Goal: Task Accomplishment & Management: Use online tool/utility

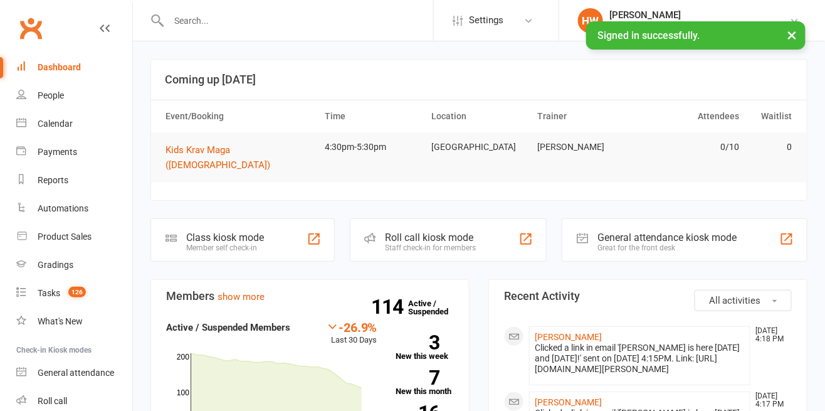
scroll to position [79, 0]
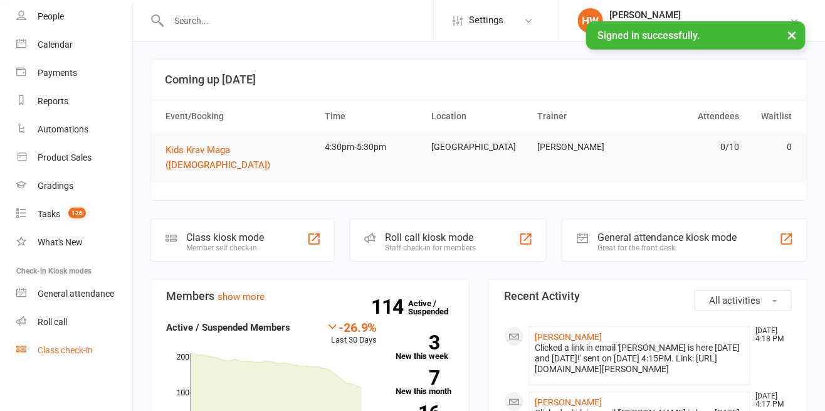
click at [65, 347] on div "Class check-in" at bounding box center [65, 350] width 55 height 10
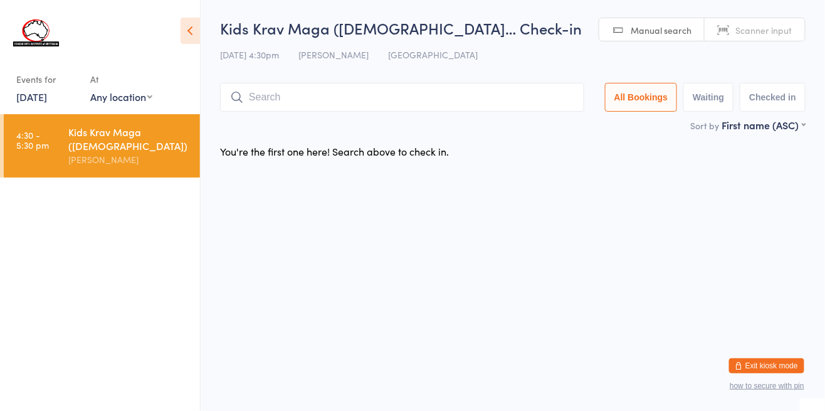
click at [322, 100] on input "search" at bounding box center [402, 97] width 364 height 29
type input "s"
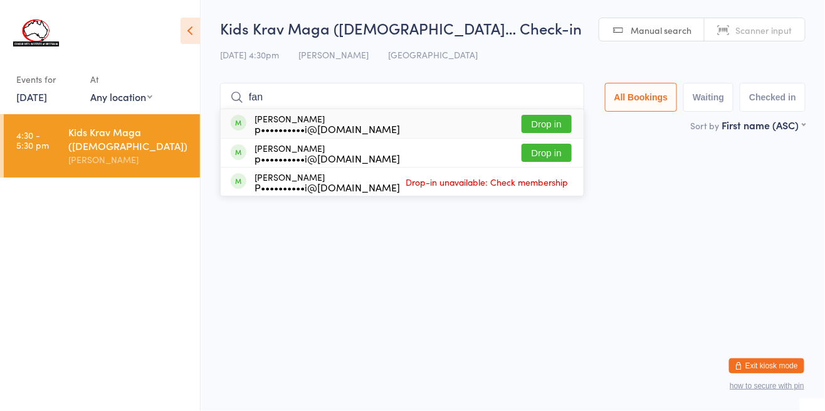
type input "fan"
click at [562, 156] on button "Drop in" at bounding box center [547, 153] width 50 height 18
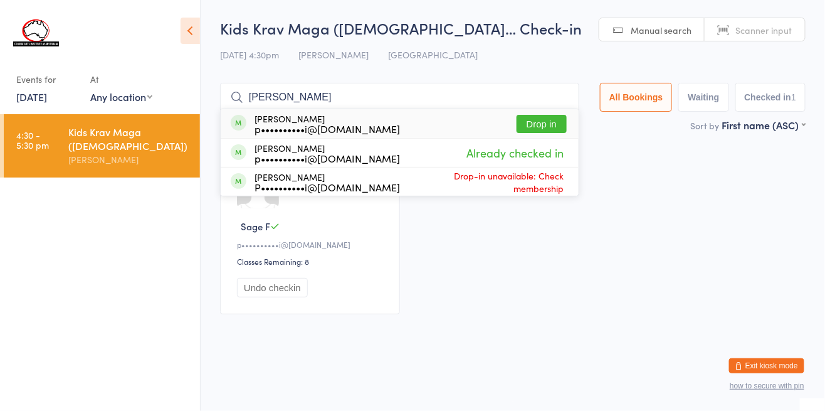
type input "fanetti"
click at [494, 186] on span "Drop-in unavailable: Check membership" at bounding box center [483, 181] width 167 height 31
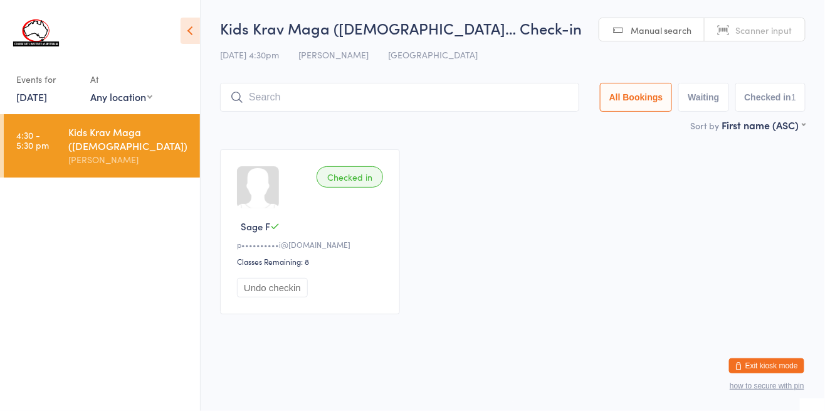
click at [548, 199] on div "Checked in Sage F p••••••••••i@hotmail.com Classes Remaining: 8 Undo checkin" at bounding box center [513, 232] width 608 height 188
click at [286, 101] on input "search" at bounding box center [399, 97] width 359 height 29
click at [199, 41] on icon at bounding box center [190, 31] width 19 height 26
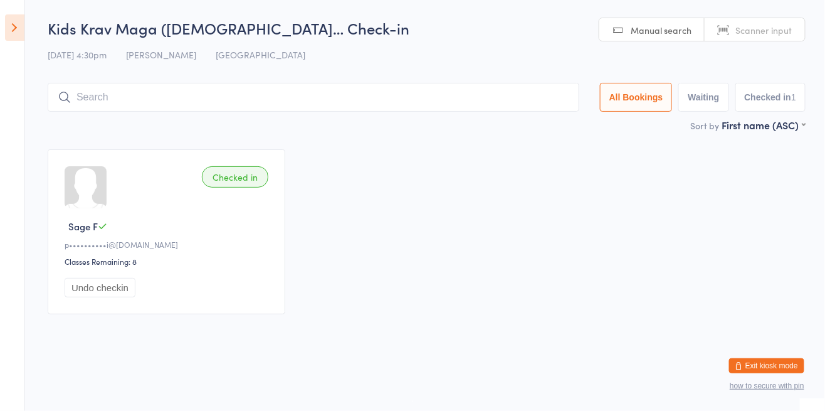
click at [23, 26] on icon at bounding box center [14, 27] width 19 height 26
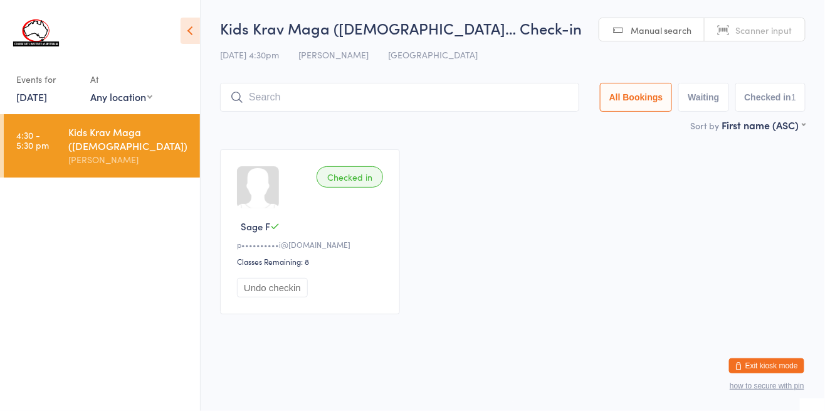
click at [38, 40] on img at bounding box center [36, 32] width 47 height 47
click at [320, 101] on input "search" at bounding box center [399, 97] width 359 height 29
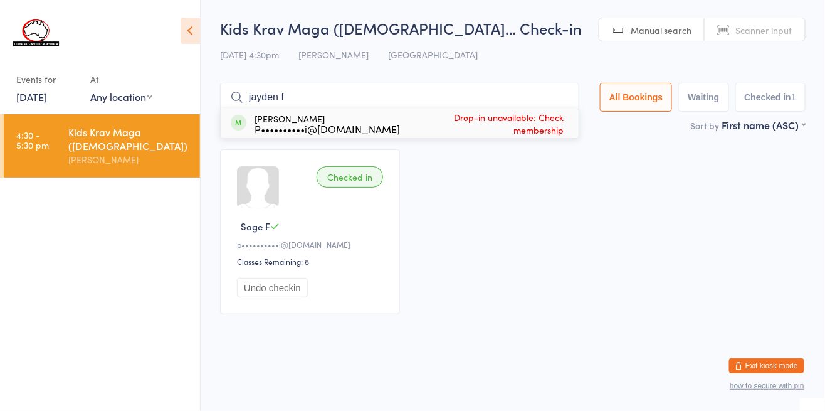
type input "jayden f"
click at [198, 31] on icon at bounding box center [190, 31] width 19 height 26
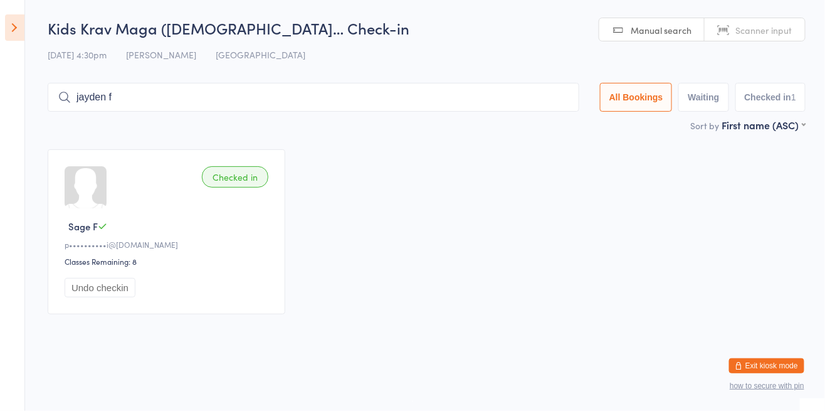
click at [21, 16] on icon at bounding box center [14, 27] width 19 height 26
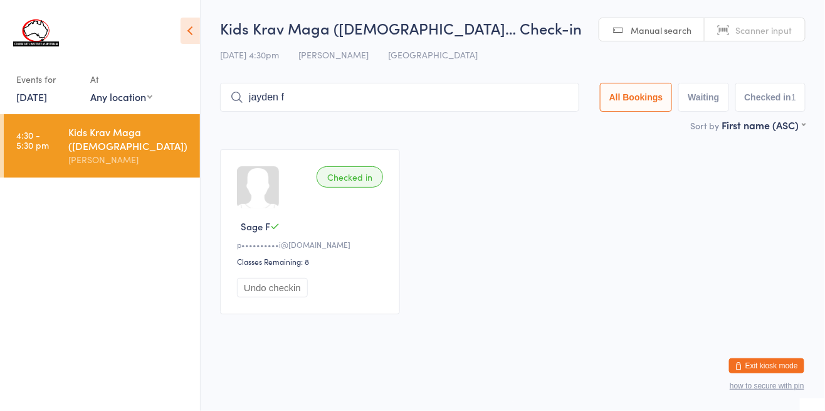
click at [782, 387] on button "how to secure with pin" at bounding box center [767, 385] width 75 height 9
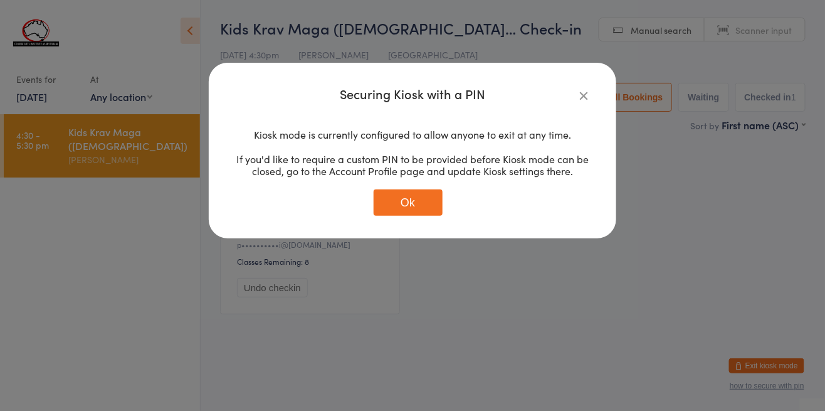
click at [578, 101] on icon "button" at bounding box center [584, 95] width 14 height 14
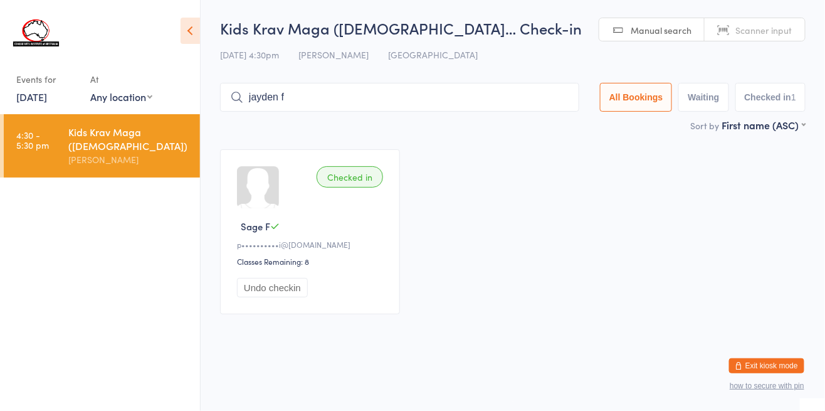
click at [647, 26] on span "Manual search" at bounding box center [661, 30] width 61 height 13
click at [28, 41] on img at bounding box center [36, 32] width 47 height 47
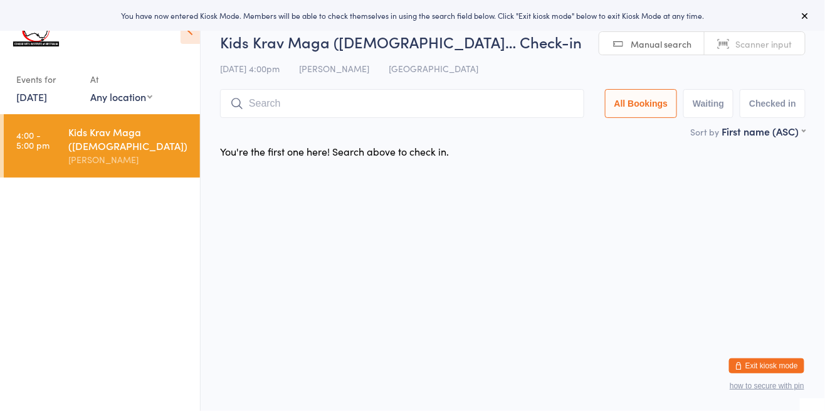
click at [186, 38] on icon at bounding box center [190, 31] width 19 height 26
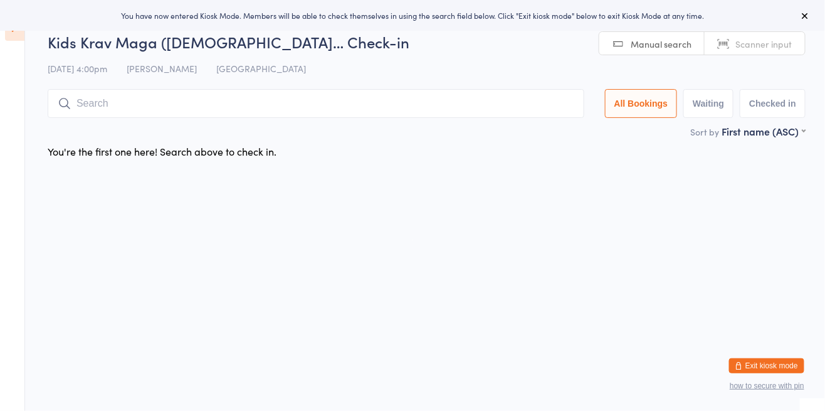
click at [805, 23] on button at bounding box center [805, 15] width 15 height 15
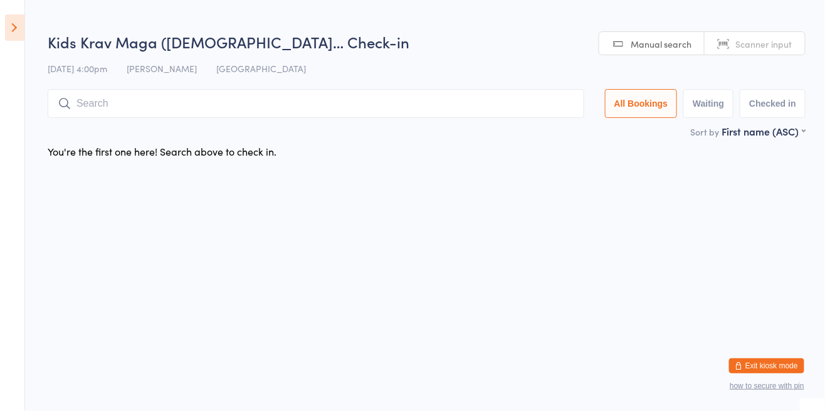
click at [767, 369] on button "Exit kiosk mode" at bounding box center [766, 365] width 75 height 15
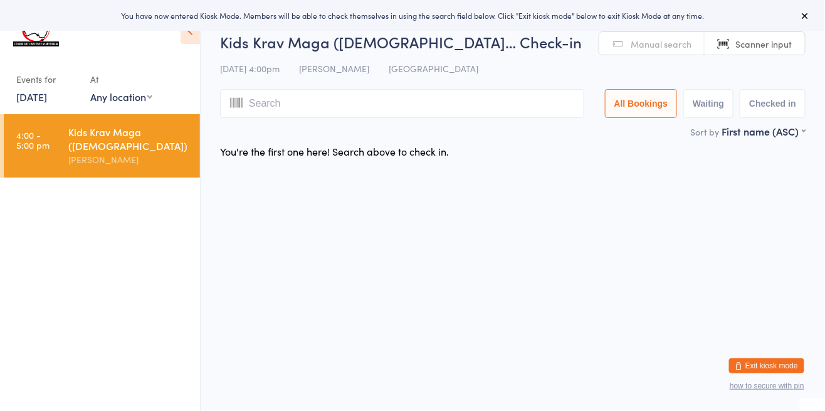
click at [37, 96] on link "1 Aug, 2025" at bounding box center [31, 97] width 31 height 14
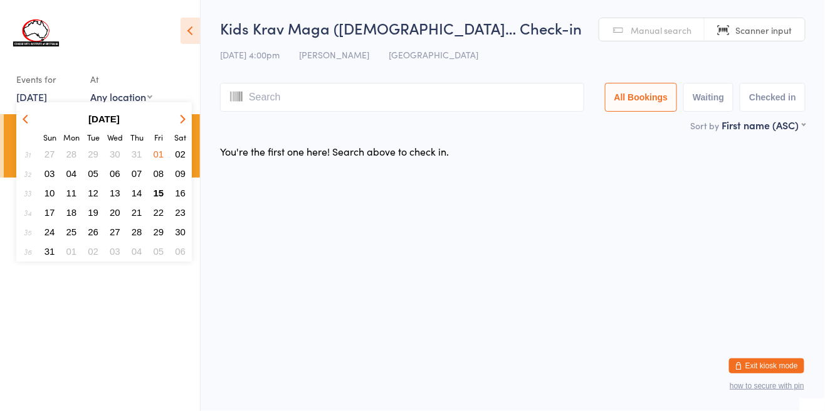
click at [156, 189] on span "15" at bounding box center [159, 193] width 11 height 11
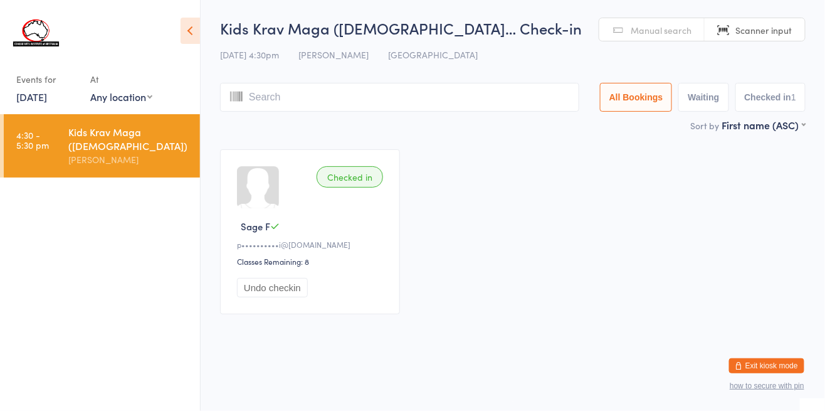
click at [48, 24] on img at bounding box center [36, 32] width 47 height 47
click at [125, 98] on select "Any location City Beach ECU Joondalup ECU ML Perth Modern School Yokine Communi…" at bounding box center [121, 97] width 62 height 14
click at [496, 271] on div "Checked in Sage F p••••••••••i@hotmail.com Classes Remaining: 8 Undo checkin" at bounding box center [513, 232] width 608 height 188
click at [756, 359] on button "Exit kiosk mode" at bounding box center [766, 365] width 75 height 15
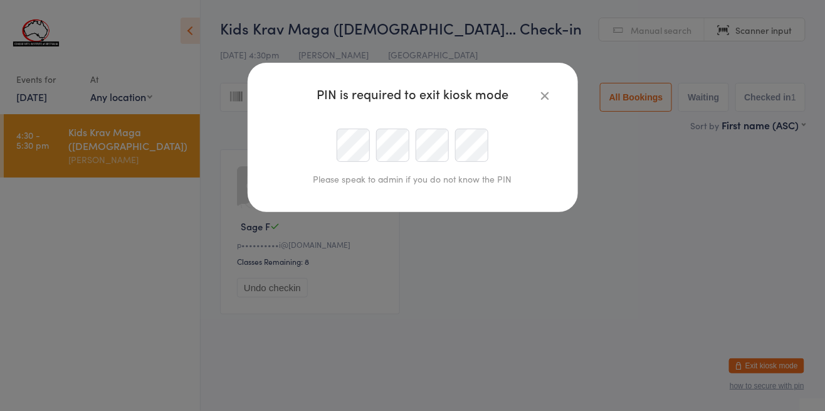
click at [671, 187] on div "PIN is required to exit kiosk mode Please speak to admin if you do not know the…" at bounding box center [412, 205] width 825 height 411
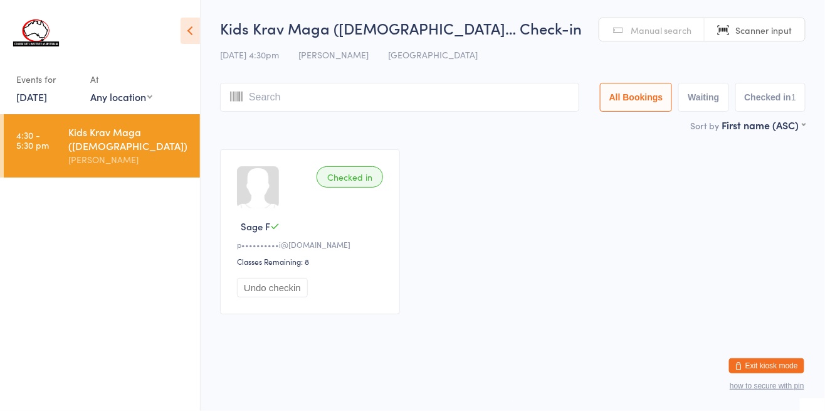
click at [743, 385] on button "how to secure with pin" at bounding box center [767, 385] width 75 height 9
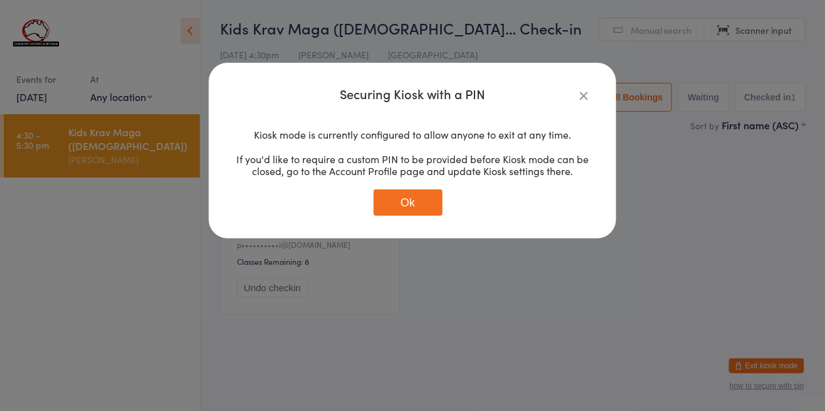
click at [415, 199] on button "Ok" at bounding box center [408, 202] width 69 height 26
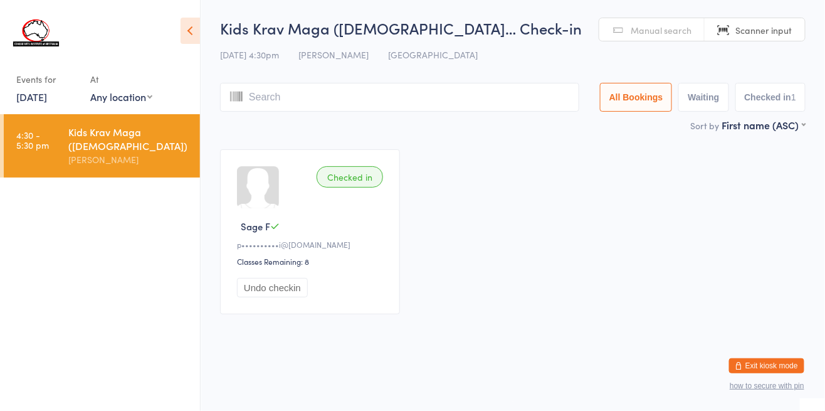
click at [186, 39] on icon at bounding box center [190, 31] width 19 height 26
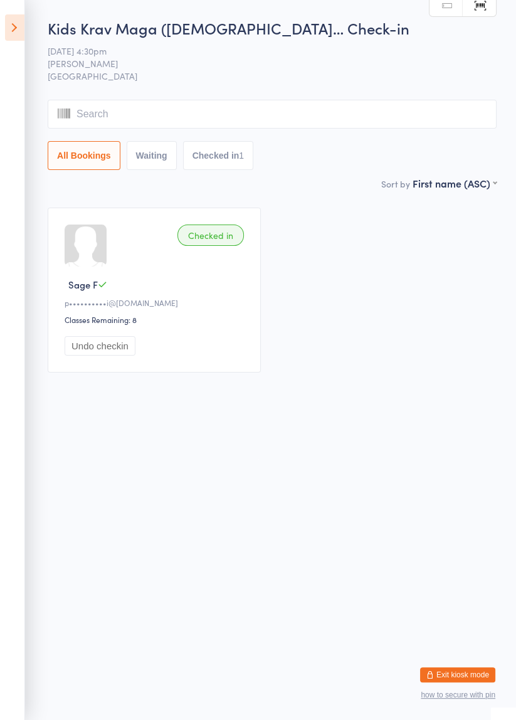
click at [20, 29] on icon at bounding box center [14, 27] width 19 height 26
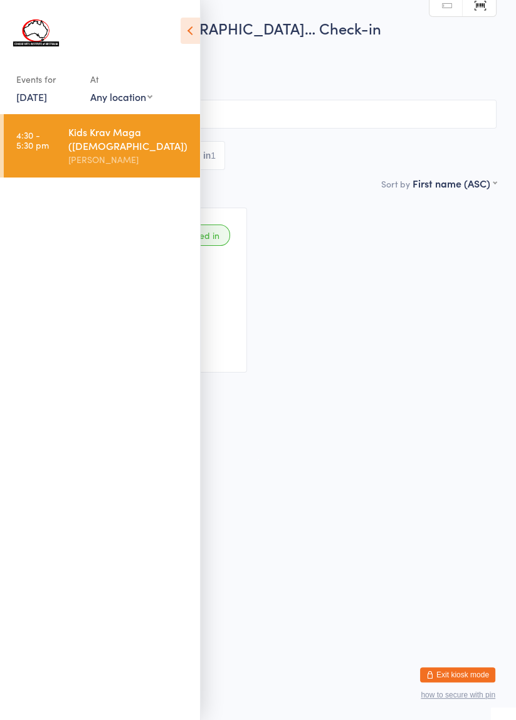
click at [413, 410] on html "You have now entered Kiosk Mode. Members will be able to check themselves in us…" at bounding box center [258, 360] width 516 height 720
click at [191, 40] on icon at bounding box center [190, 31] width 19 height 26
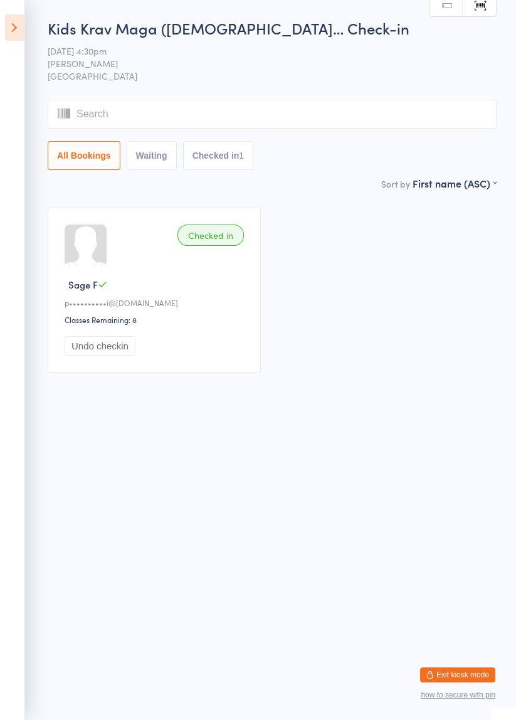
click at [465, 410] on button "Exit kiosk mode" at bounding box center [457, 674] width 75 height 15
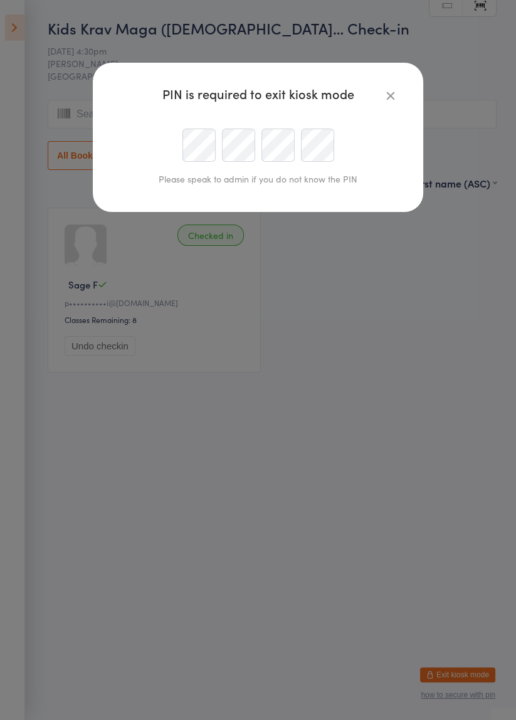
click at [393, 101] on icon "button" at bounding box center [391, 95] width 14 height 14
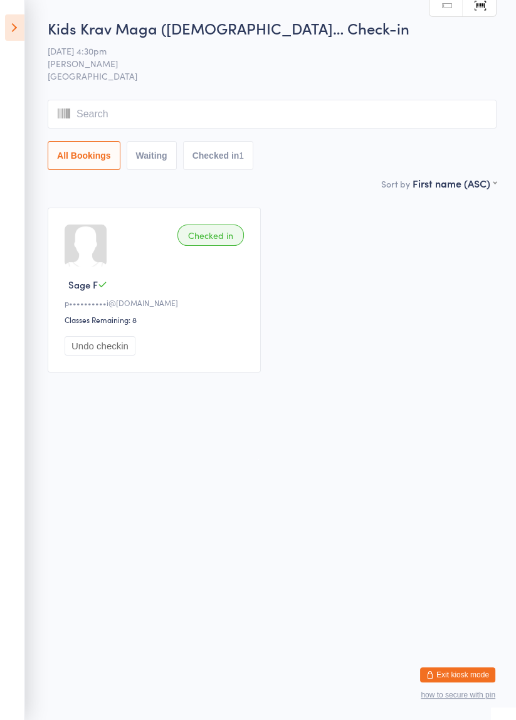
click at [475, 410] on button "Exit kiosk mode" at bounding box center [457, 674] width 75 height 15
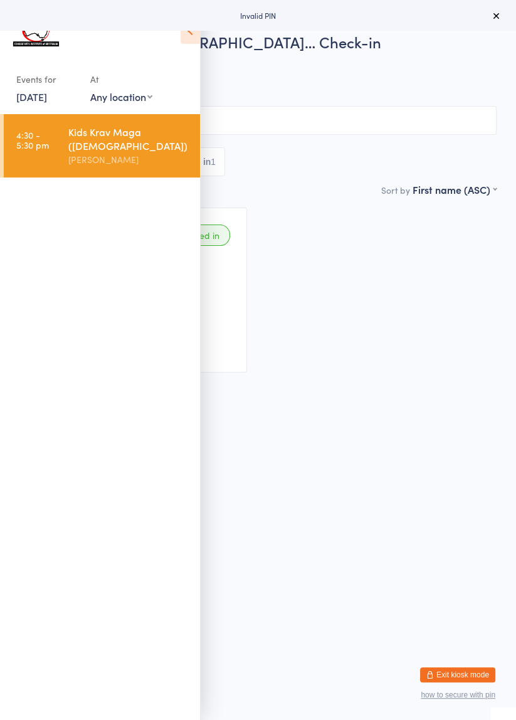
click at [496, 18] on icon at bounding box center [497, 16] width 10 height 10
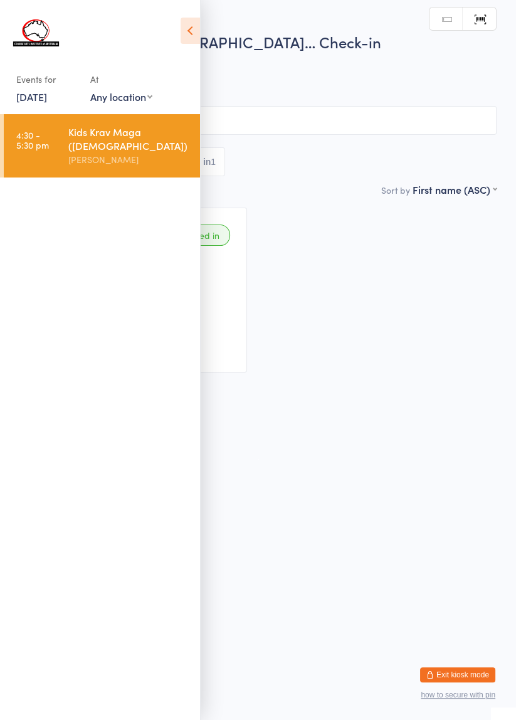
click at [182, 28] on icon at bounding box center [190, 31] width 19 height 26
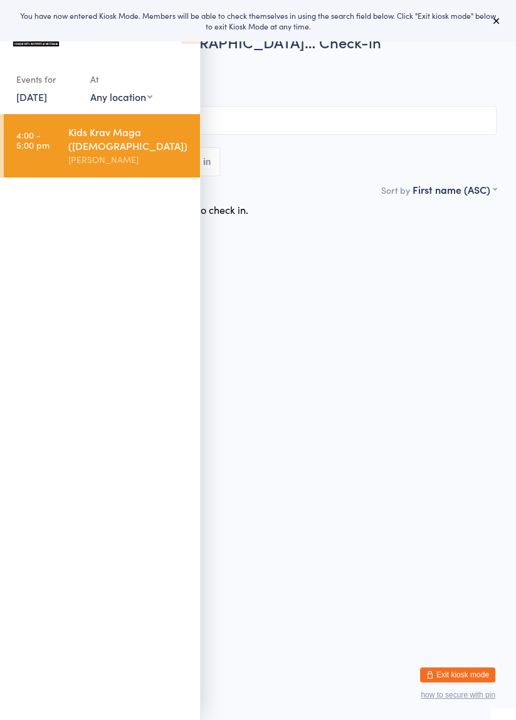
click at [490, 24] on button at bounding box center [496, 20] width 15 height 15
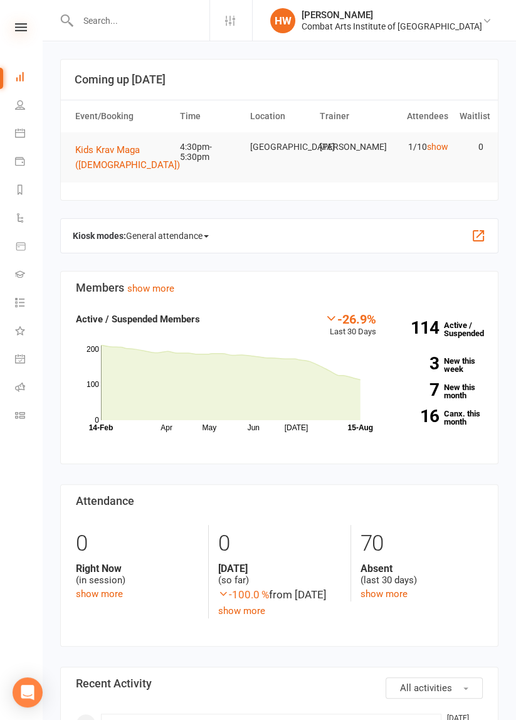
click at [19, 28] on icon at bounding box center [21, 27] width 12 height 8
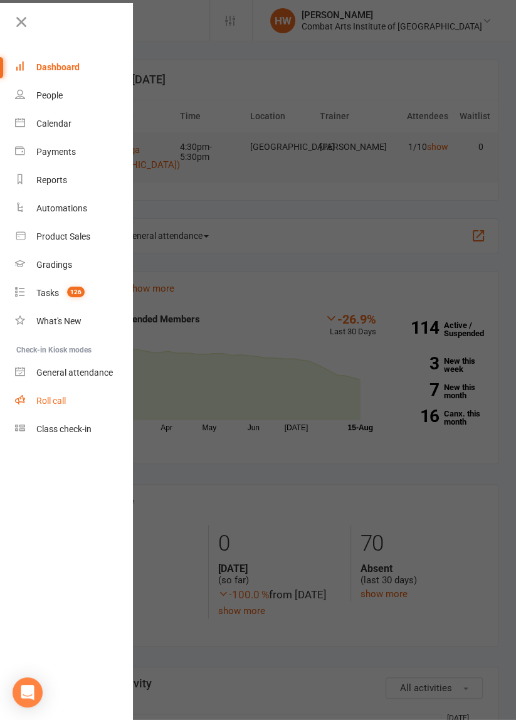
click at [55, 398] on div "Roll call" at bounding box center [50, 401] width 29 height 10
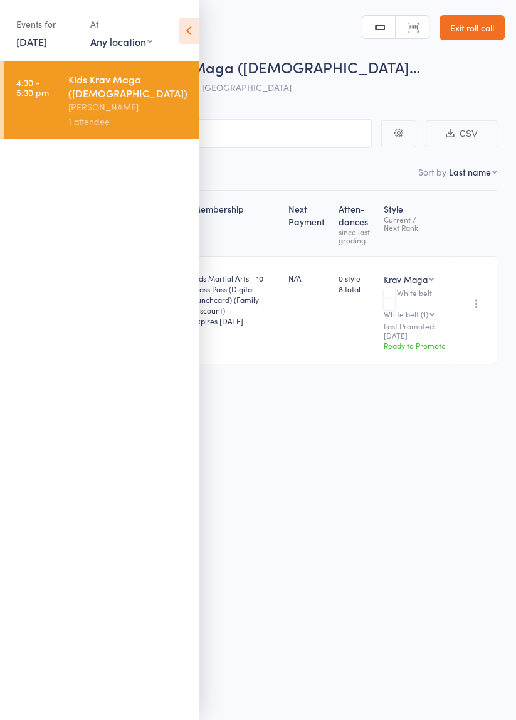
click at [362, 383] on div "Membership Next Payment Atten­dances since last grading Style Current / Next Ra…" at bounding box center [258, 306] width 479 height 230
click at [294, 139] on input "search" at bounding box center [195, 133] width 353 height 29
click at [182, 33] on icon at bounding box center [188, 31] width 19 height 26
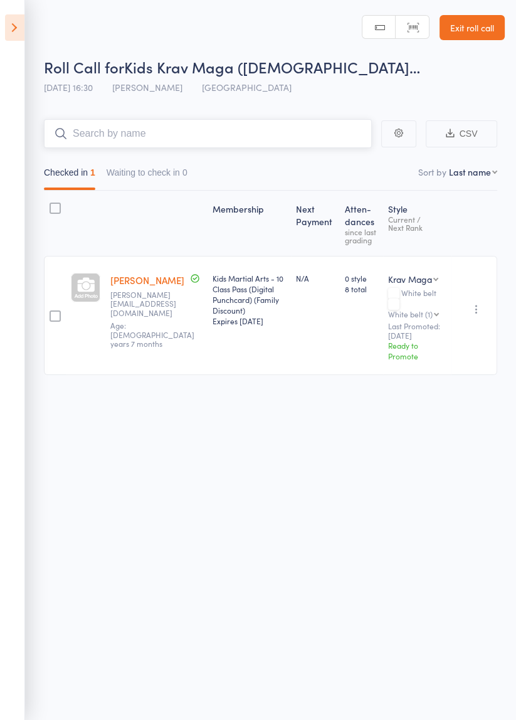
click at [90, 137] on input "search" at bounding box center [208, 133] width 328 height 29
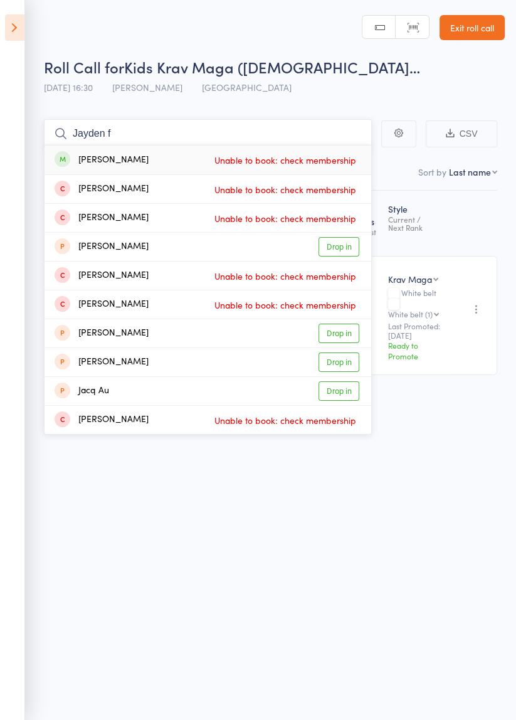
type input "Jayden f"
click at [102, 166] on div "[PERSON_NAME]" at bounding box center [102, 160] width 94 height 14
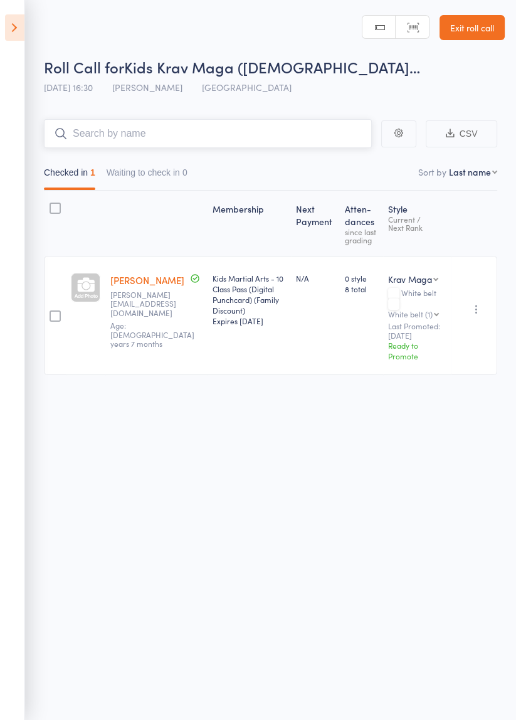
click at [97, 133] on input "search" at bounding box center [208, 133] width 328 height 29
click at [103, 138] on input "search" at bounding box center [208, 133] width 328 height 29
click at [100, 132] on input "search" at bounding box center [208, 133] width 328 height 29
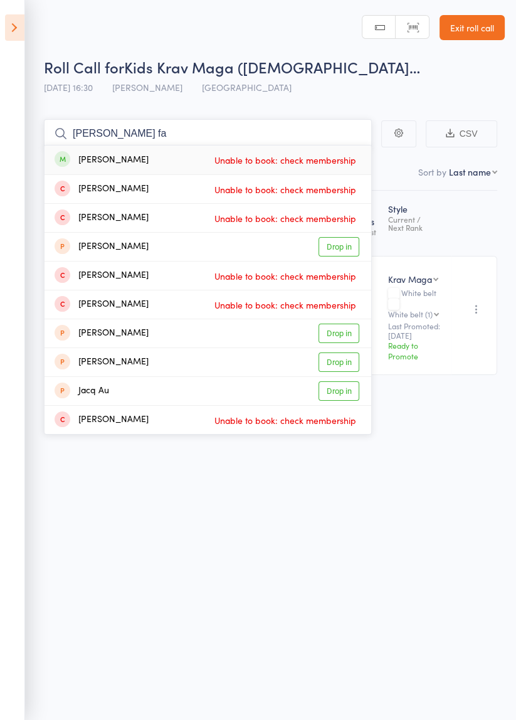
type input "Jayden fa"
click at [63, 156] on span at bounding box center [63, 159] width 16 height 16
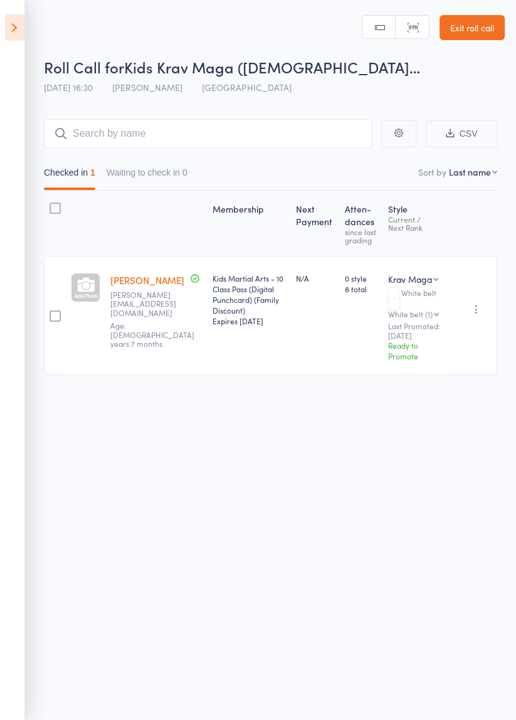
click at [19, 26] on icon at bounding box center [14, 27] width 19 height 26
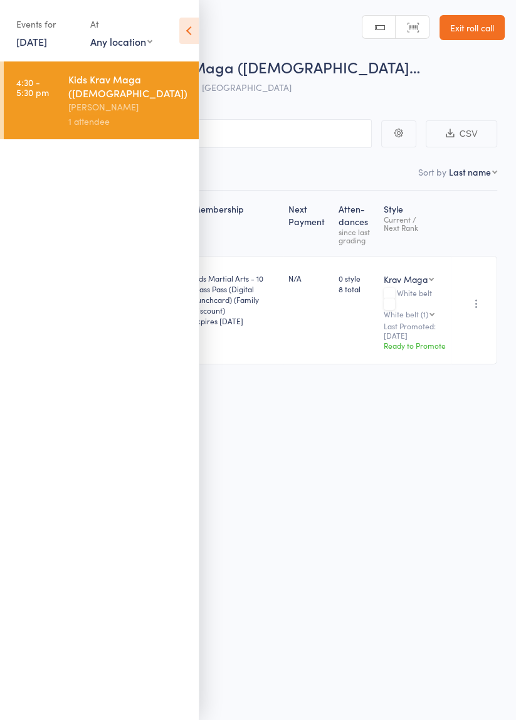
click at [192, 38] on icon at bounding box center [188, 31] width 19 height 26
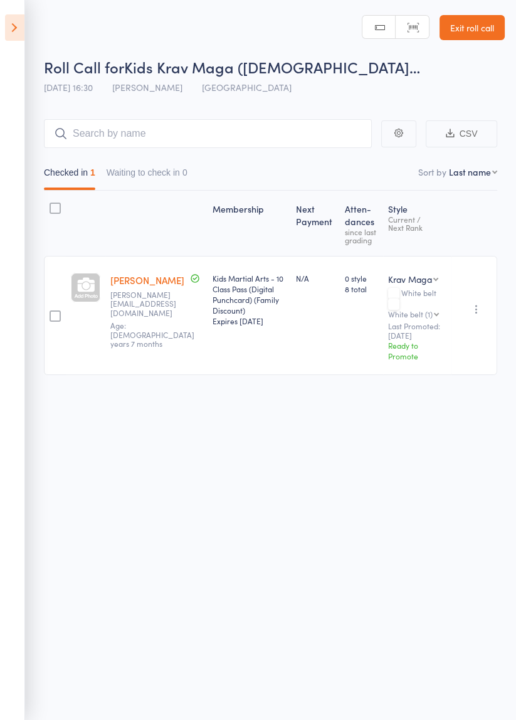
click at [472, 24] on link "Exit roll call" at bounding box center [472, 27] width 65 height 25
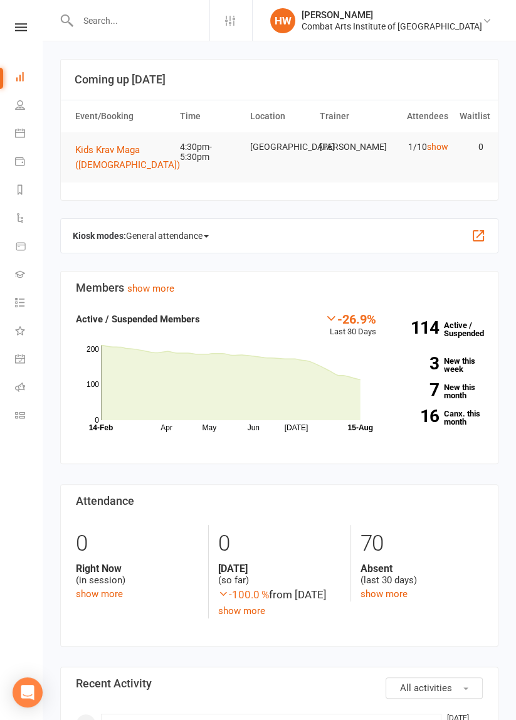
click at [159, 18] on input "text" at bounding box center [141, 21] width 135 height 18
type input "[PERSON_NAME]"
click at [164, 16] on input "[PERSON_NAME]" at bounding box center [141, 21] width 135 height 18
click at [24, 107] on icon at bounding box center [20, 105] width 10 height 10
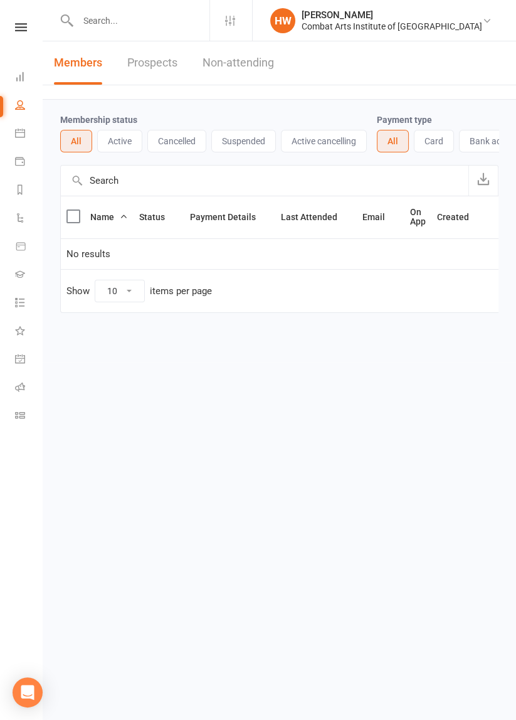
click at [159, 21] on input "text" at bounding box center [141, 21] width 135 height 18
type input "[PERSON_NAME]"
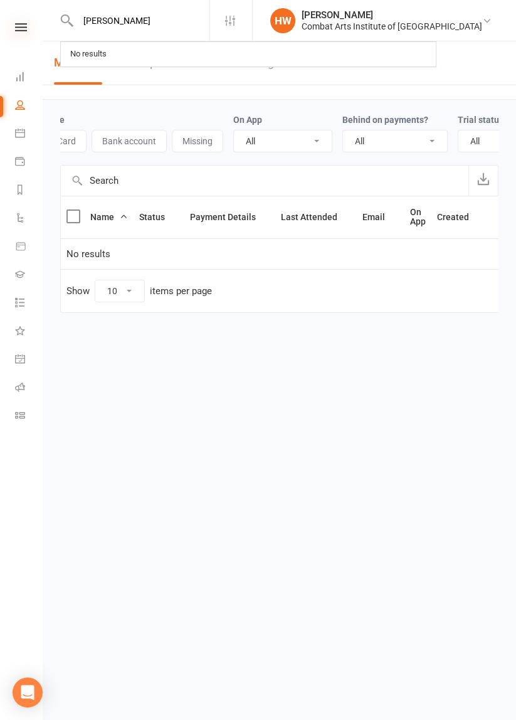
click at [19, 27] on icon at bounding box center [21, 27] width 12 height 8
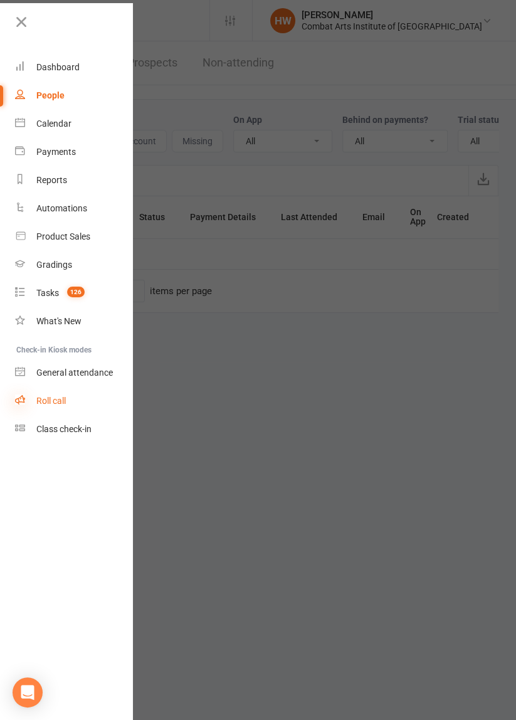
click at [23, 401] on icon at bounding box center [20, 400] width 10 height 10
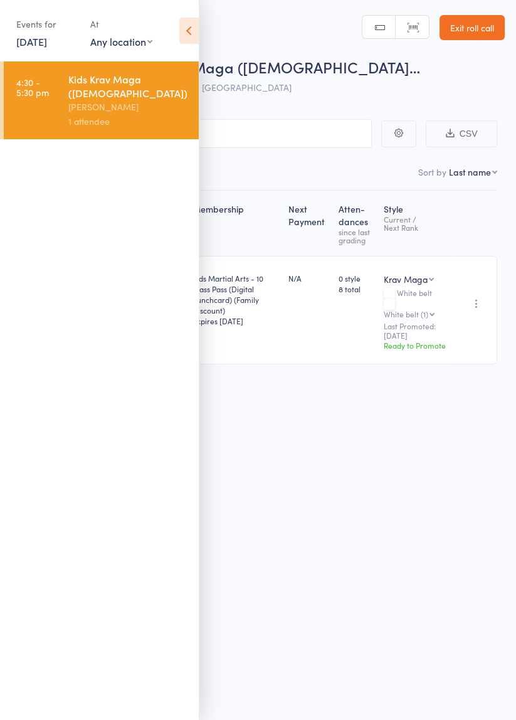
click at [171, 26] on div "Events for [DATE] [DATE] [DATE] Sun Mon Tue Wed Thu Fri Sat 31 27 28 29 30 31 0…" at bounding box center [99, 31] width 199 height 63
click at [193, 38] on icon at bounding box center [188, 31] width 19 height 26
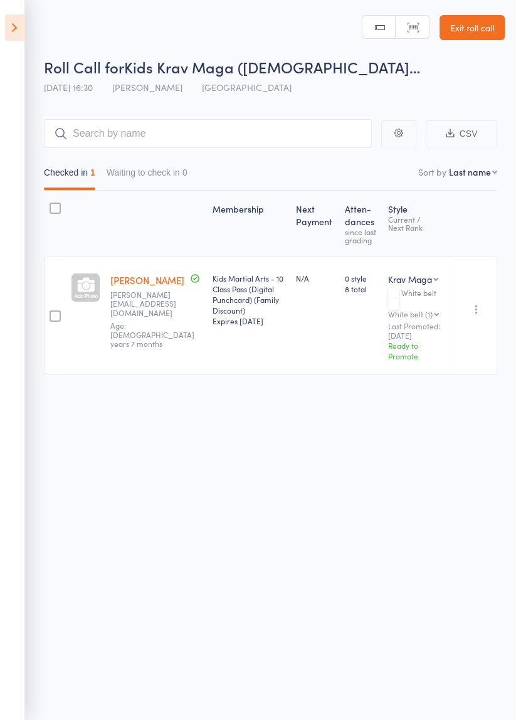
click at [57, 317] on div at bounding box center [55, 315] width 11 height 11
click at [52, 312] on input "checkbox" at bounding box center [52, 312] width 0 height 0
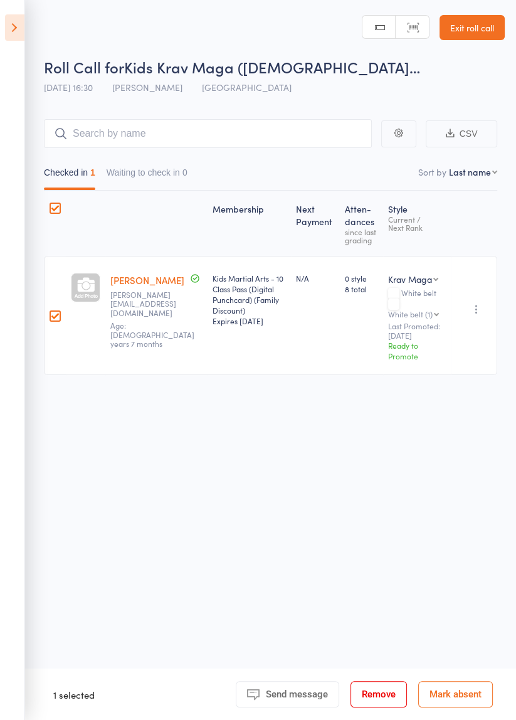
click at [58, 319] on div at bounding box center [55, 315] width 11 height 11
click at [52, 312] on input "checkbox" at bounding box center [52, 312] width 0 height 0
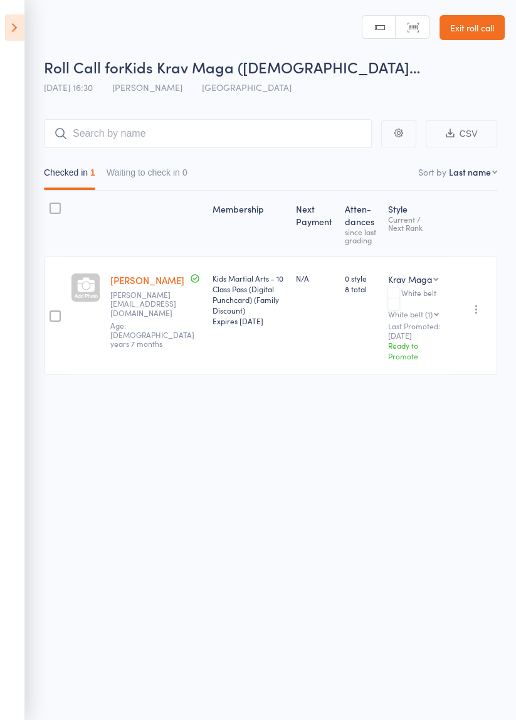
click at [440, 489] on div "Roll Call for Kids Krav Maga ([DEMOGRAPHIC_DATA]… [DATE] 16:30 [PERSON_NAME] Pe…" at bounding box center [258, 360] width 516 height 720
click at [110, 132] on input "search" at bounding box center [208, 133] width 328 height 29
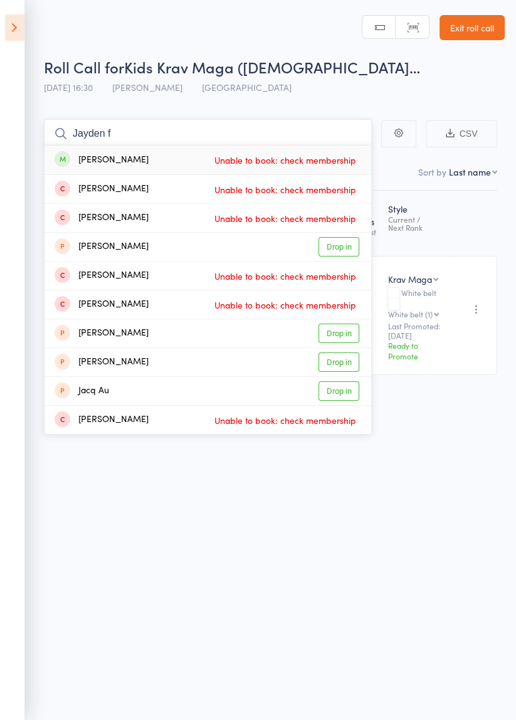
type input "Jayden f"
click at [66, 153] on span at bounding box center [63, 159] width 16 height 16
